Goal: Information Seeking & Learning: Check status

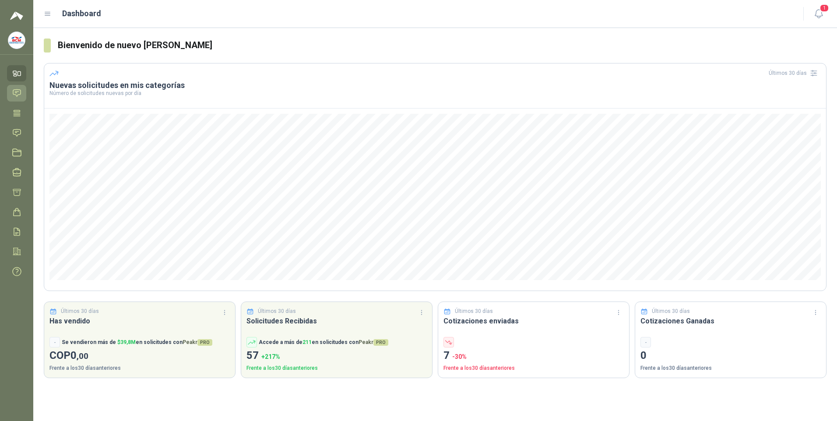
click at [21, 89] on icon at bounding box center [16, 92] width 9 height 9
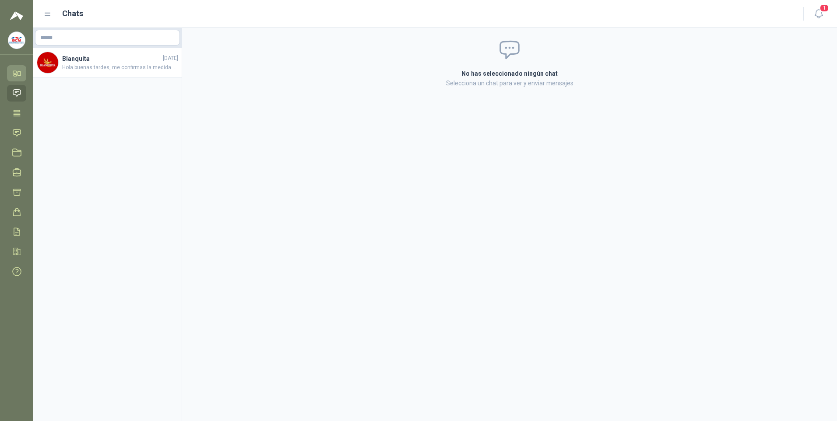
click at [17, 70] on icon at bounding box center [16, 73] width 9 height 9
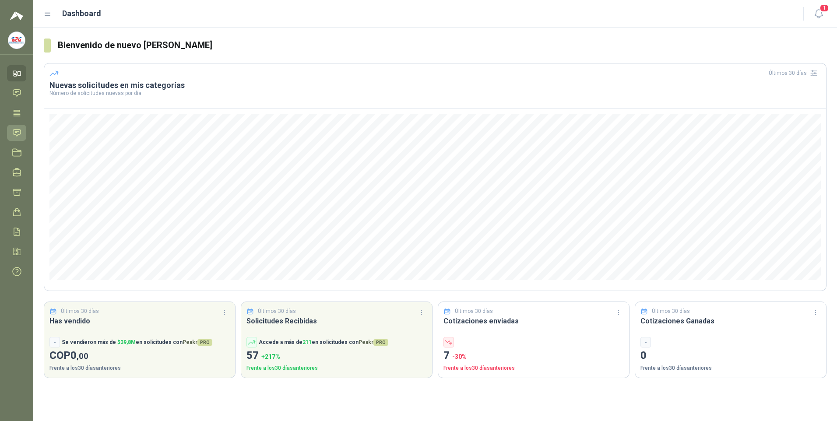
click at [15, 130] on icon at bounding box center [16, 132] width 9 height 9
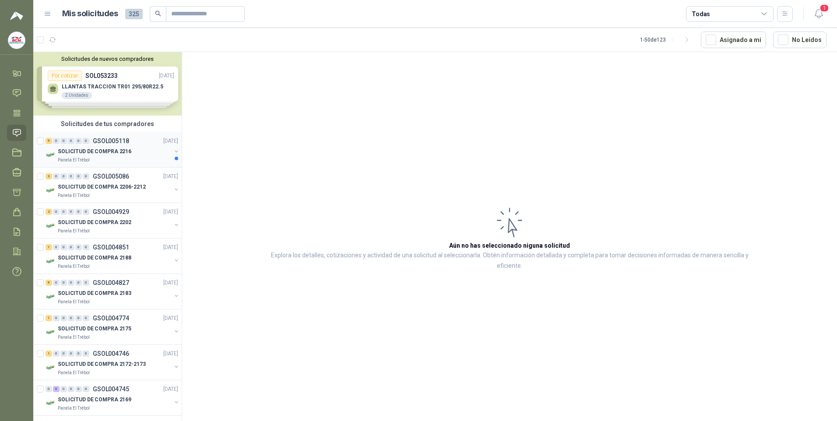
click at [95, 145] on div "9 0 0 0 0 0 GSOL005118 [DATE]" at bounding box center [113, 141] width 134 height 11
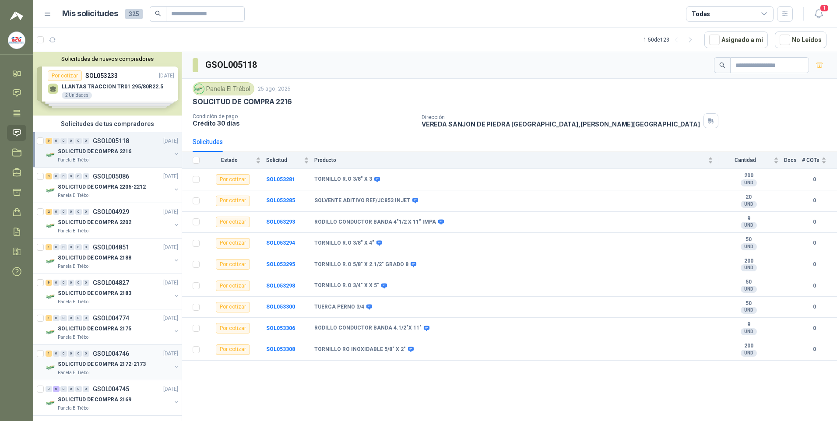
click at [77, 352] on div "0" at bounding box center [78, 354] width 7 height 6
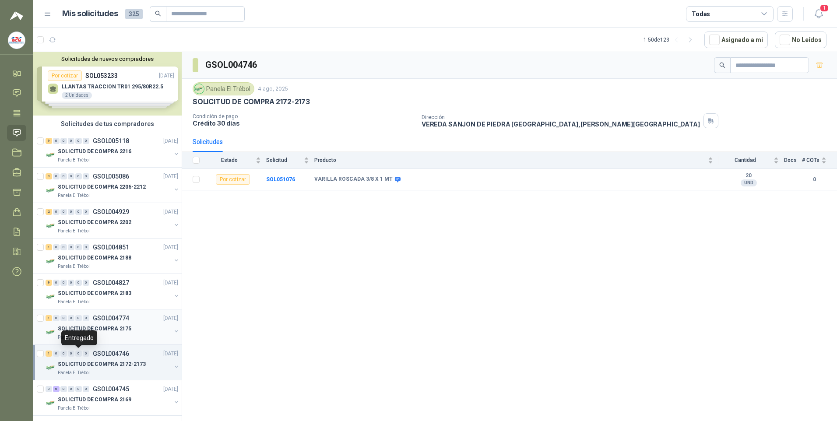
click at [88, 329] on p "SOLICITUD DE COMPRA 2175" at bounding box center [95, 329] width 74 height 8
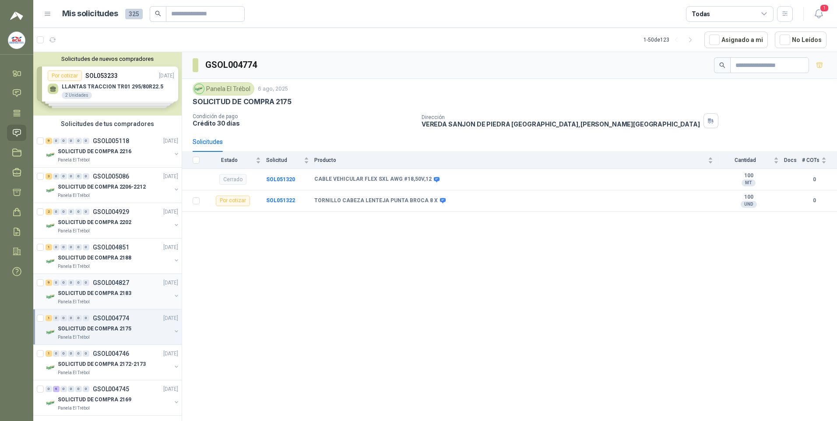
click at [106, 293] on p "SOLICITUD DE COMPRA 2183" at bounding box center [95, 293] width 74 height 8
